Goal: Find specific page/section: Find specific page/section

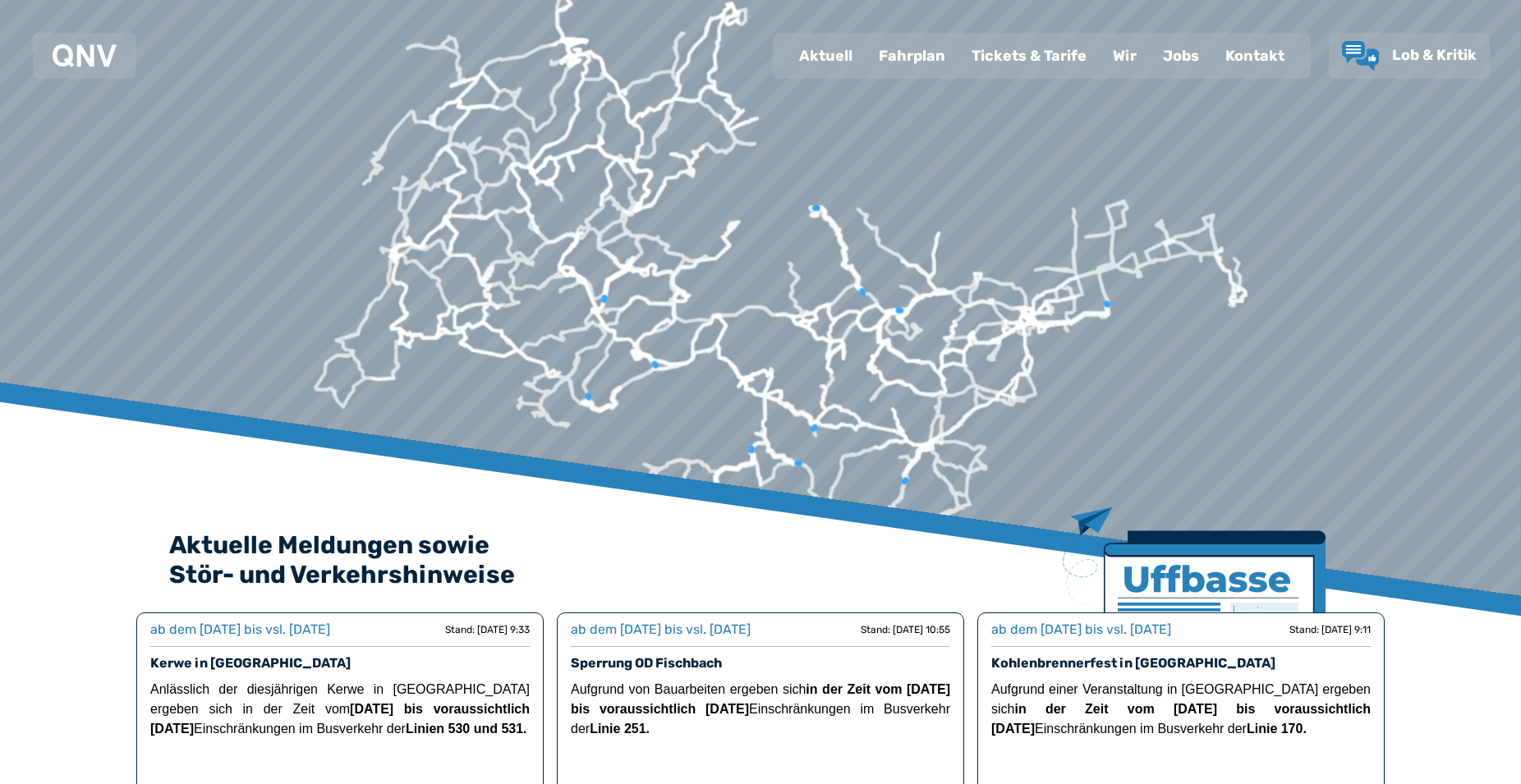
click at [938, 42] on div "Fahrplan" at bounding box center [912, 56] width 93 height 43
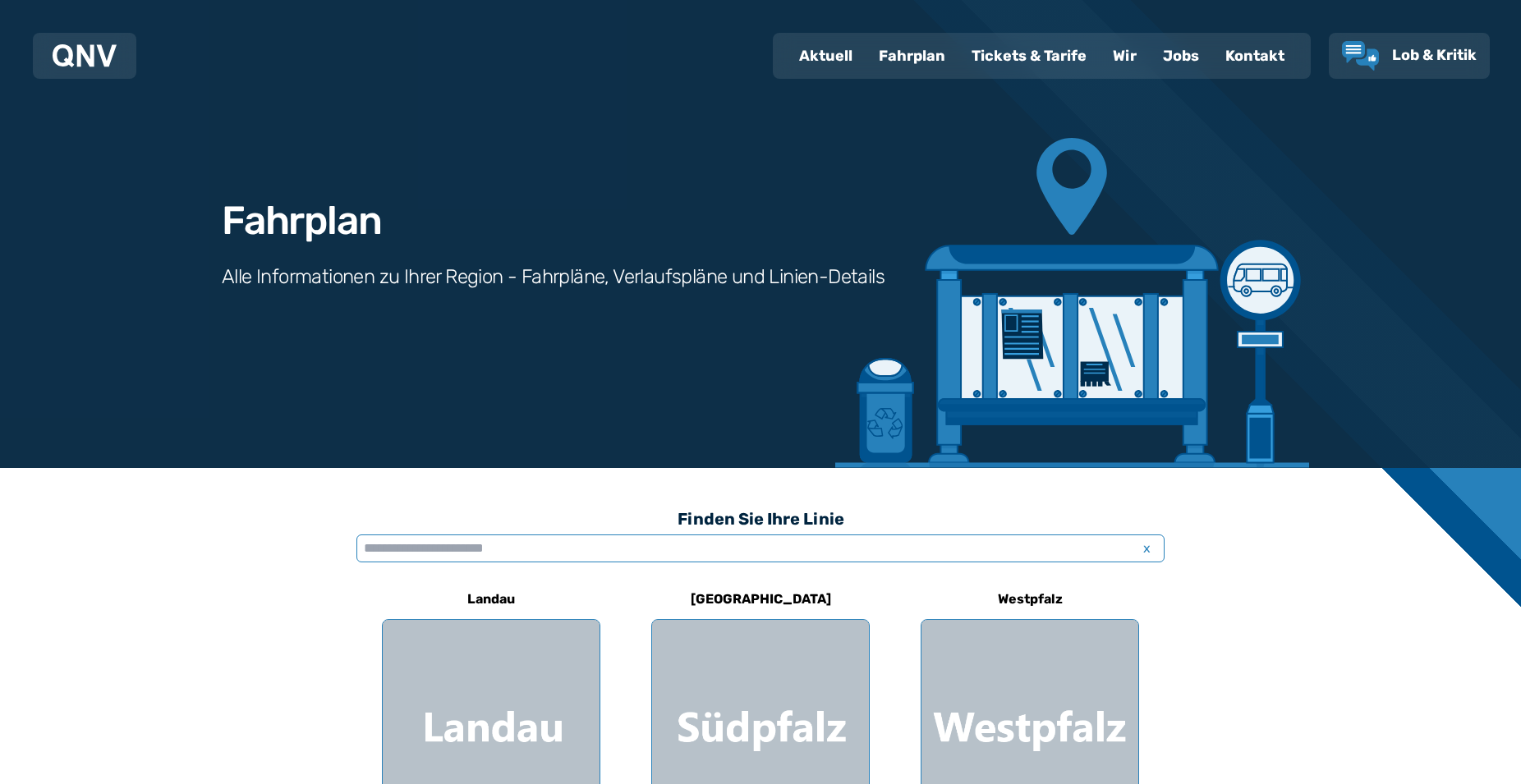
click at [526, 546] on input "text" at bounding box center [761, 548] width 809 height 28
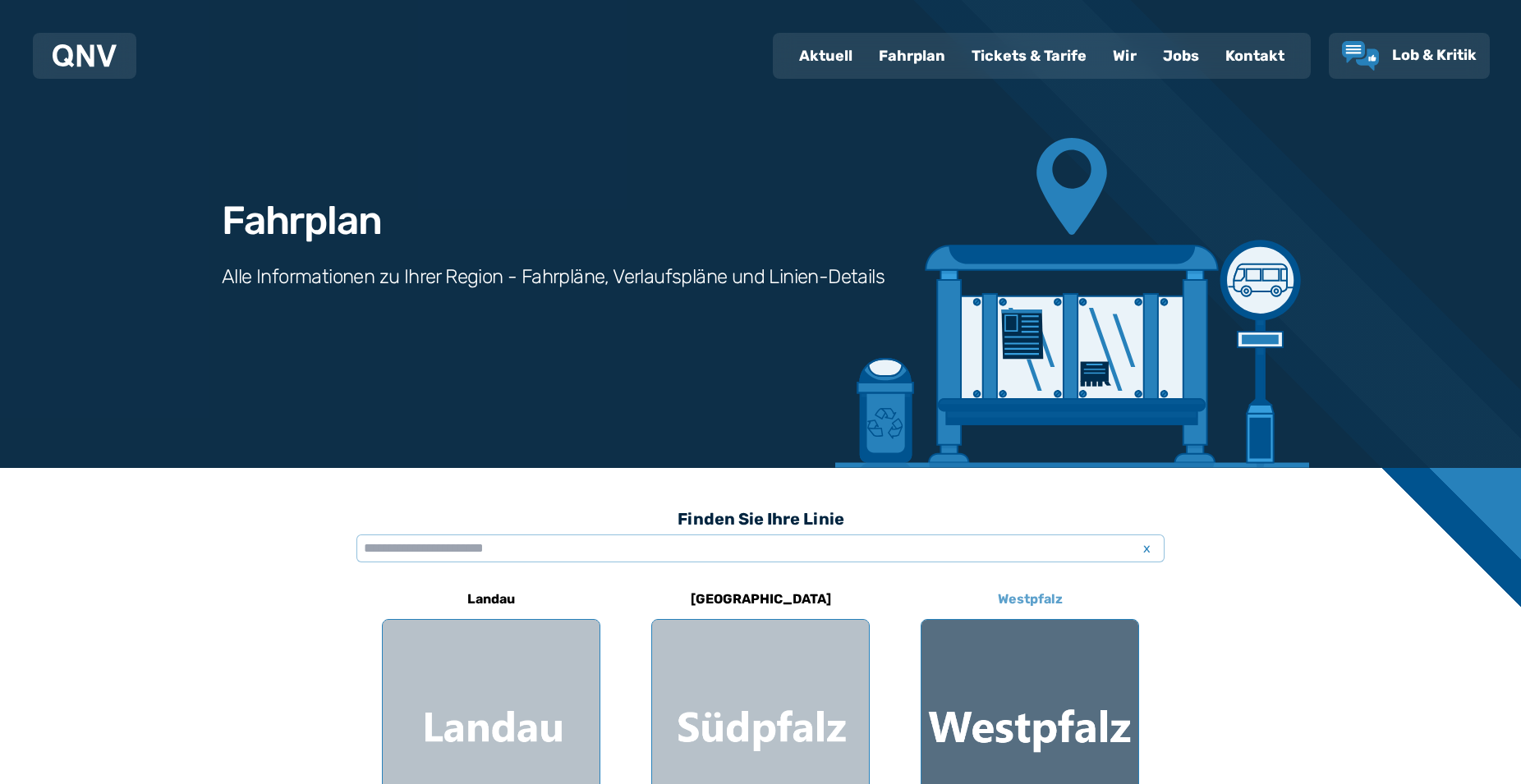
click at [1015, 721] on div at bounding box center [1030, 728] width 217 height 217
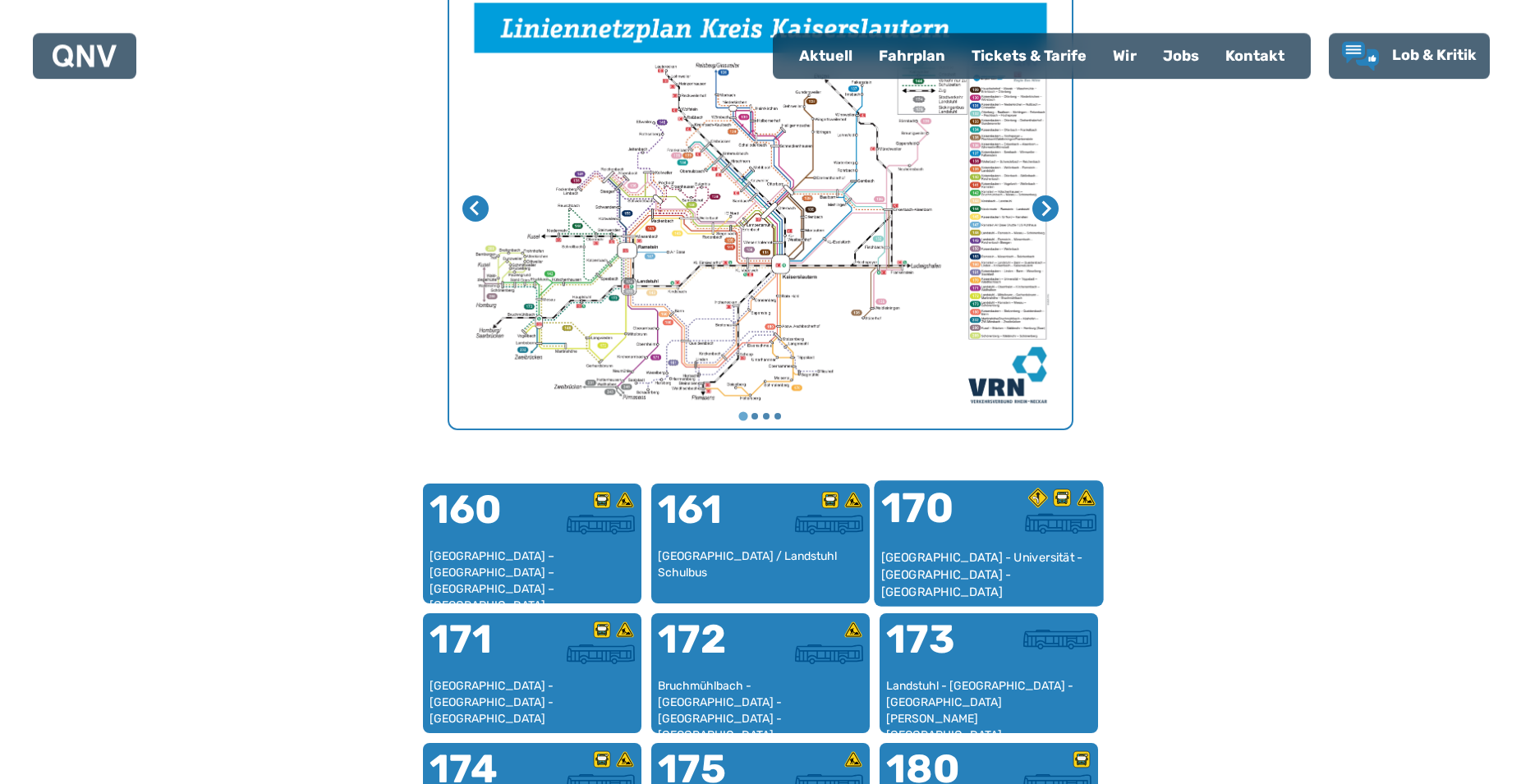
scroll to position [673, 0]
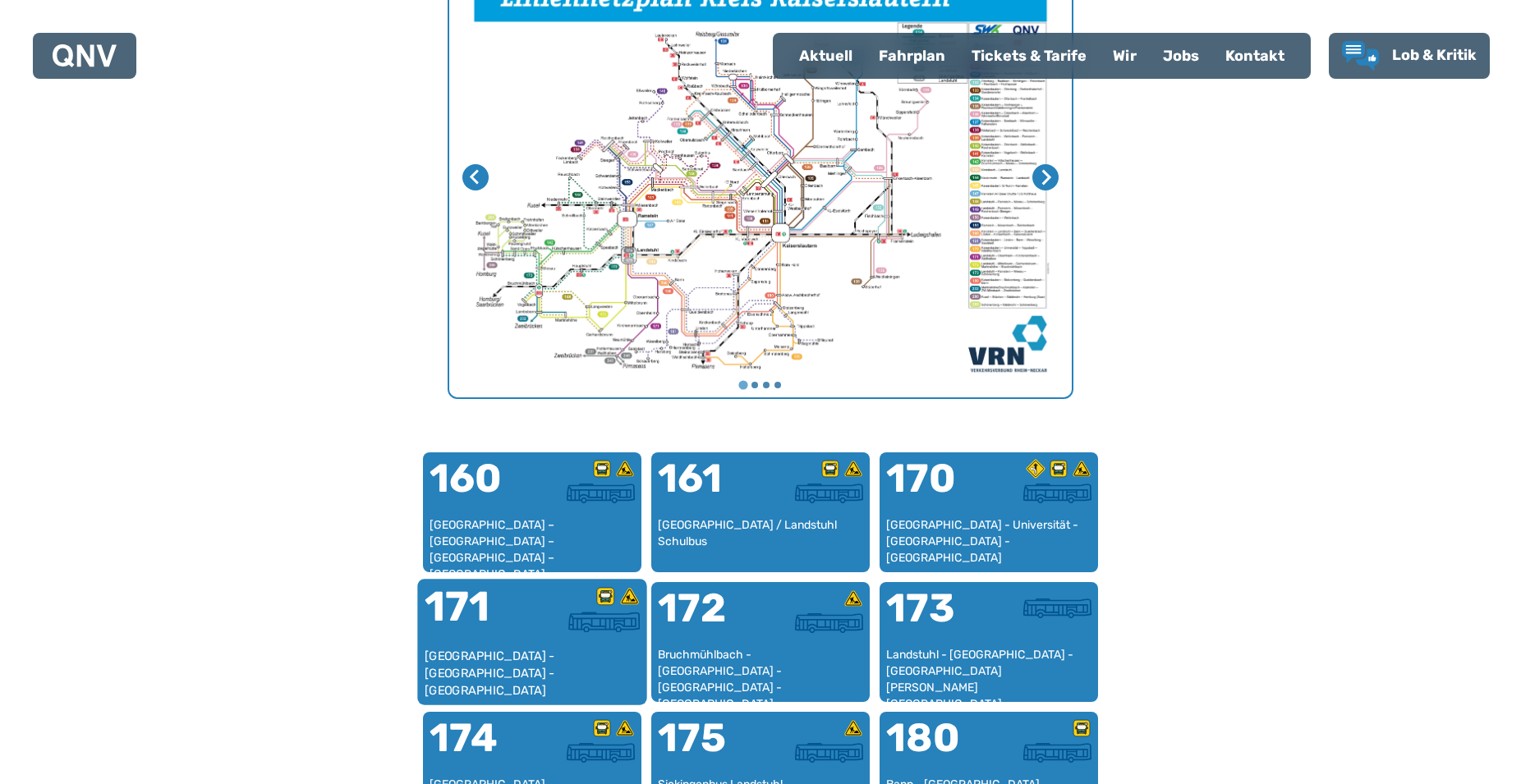
click at [531, 635] on div "171" at bounding box center [478, 616] width 107 height 61
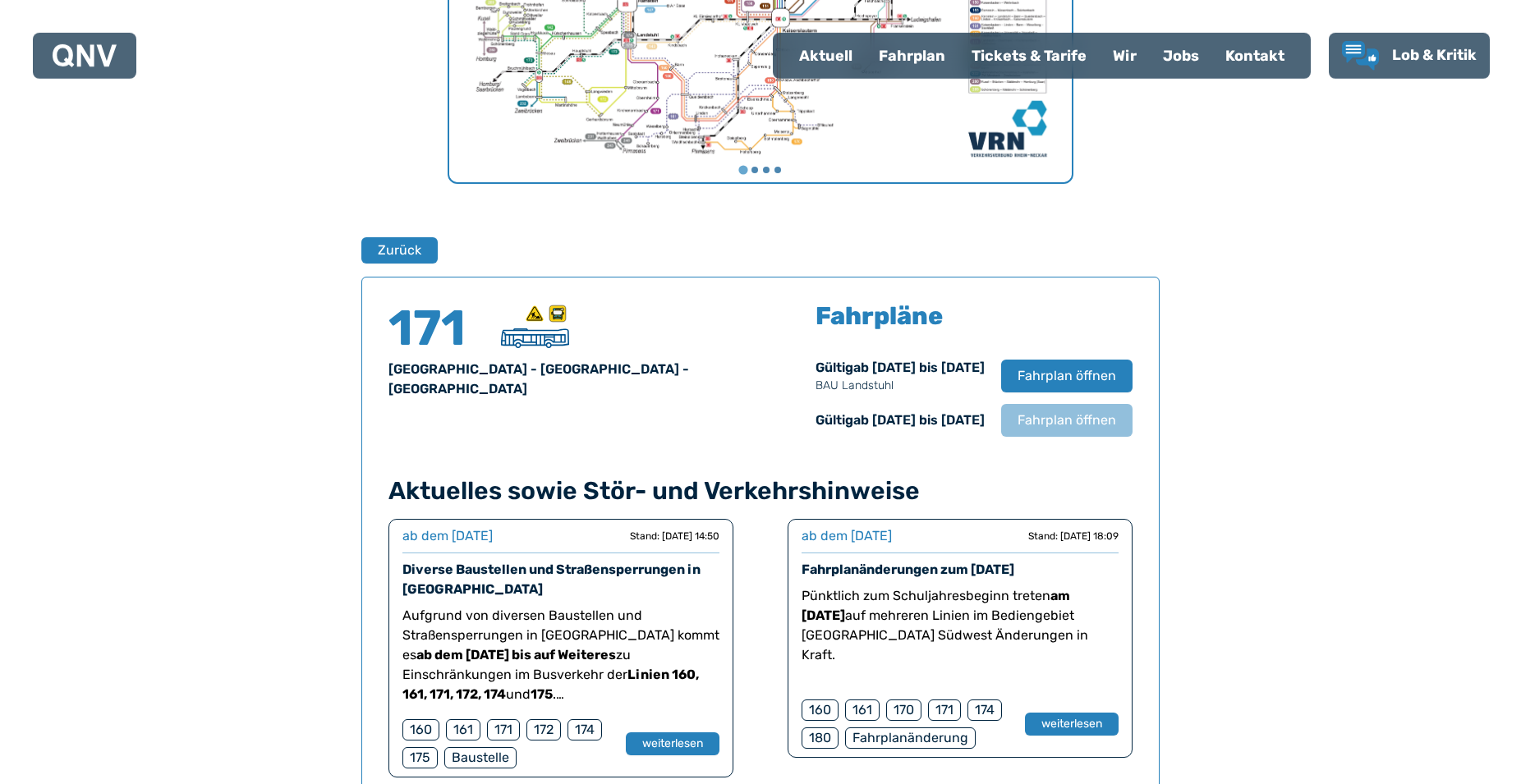
scroll to position [915, 0]
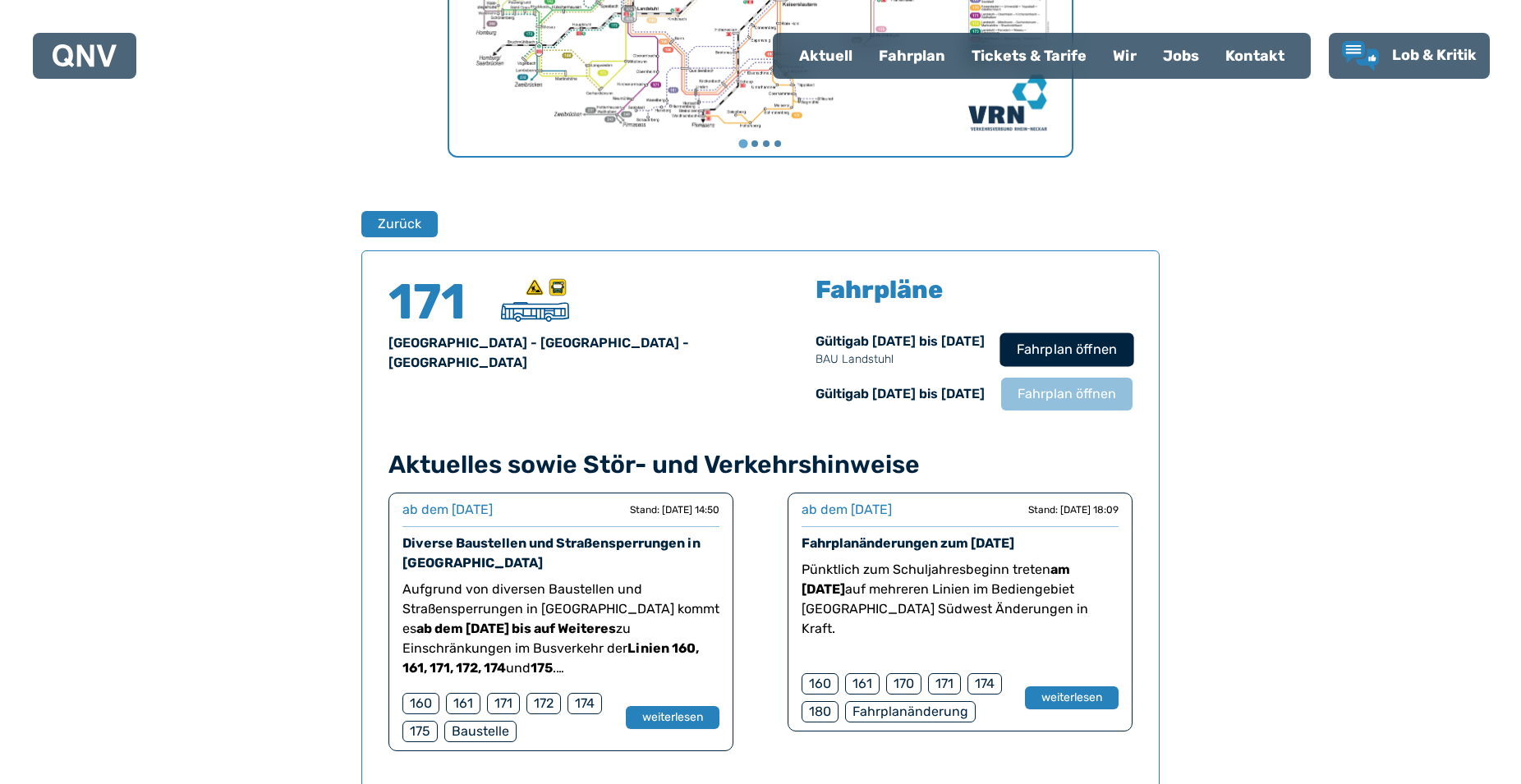
click at [1096, 350] on span "Fahrplan öffnen" at bounding box center [1067, 350] width 100 height 19
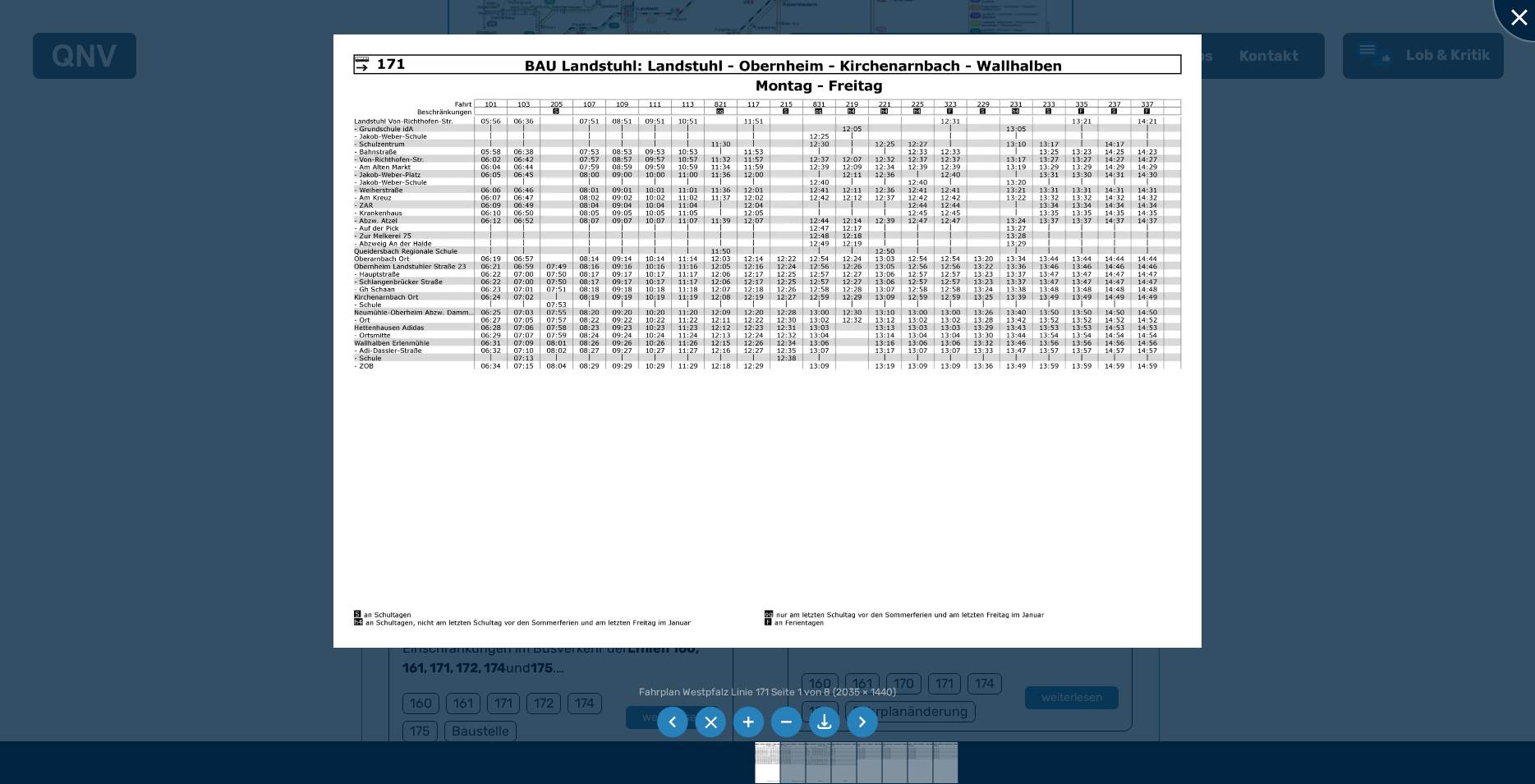
click at [1518, 16] on div at bounding box center [1534, 0] width 82 height 82
